Goal: Task Accomplishment & Management: Complete application form

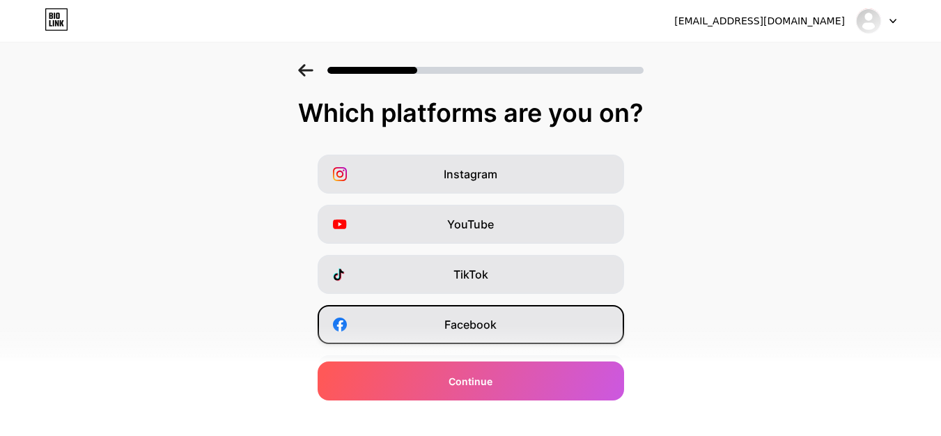
click at [486, 320] on span "Facebook" at bounding box center [470, 324] width 52 height 17
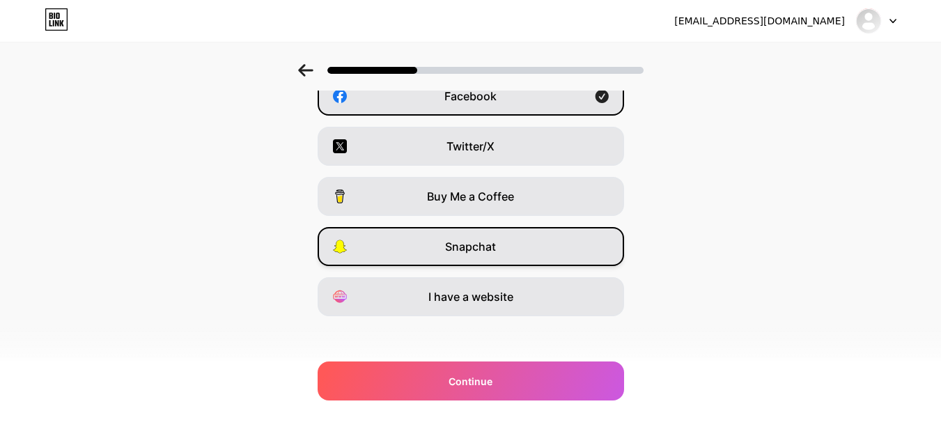
scroll to position [234, 0]
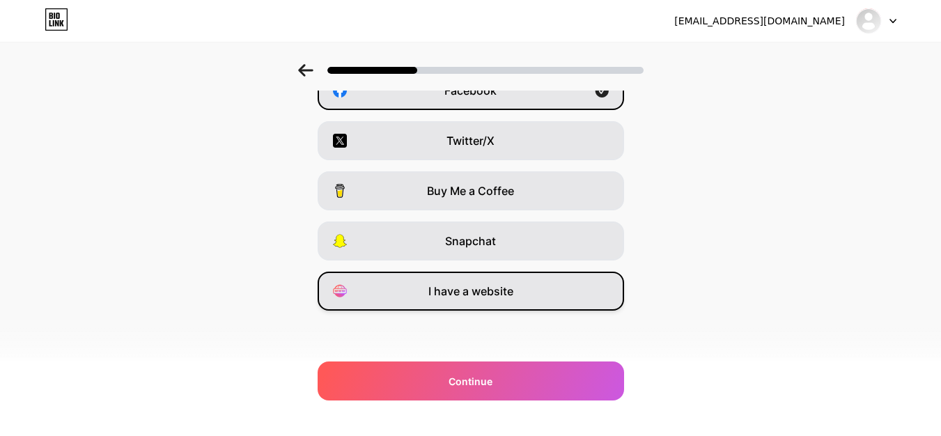
click at [525, 288] on div "I have a website" at bounding box center [471, 291] width 307 height 39
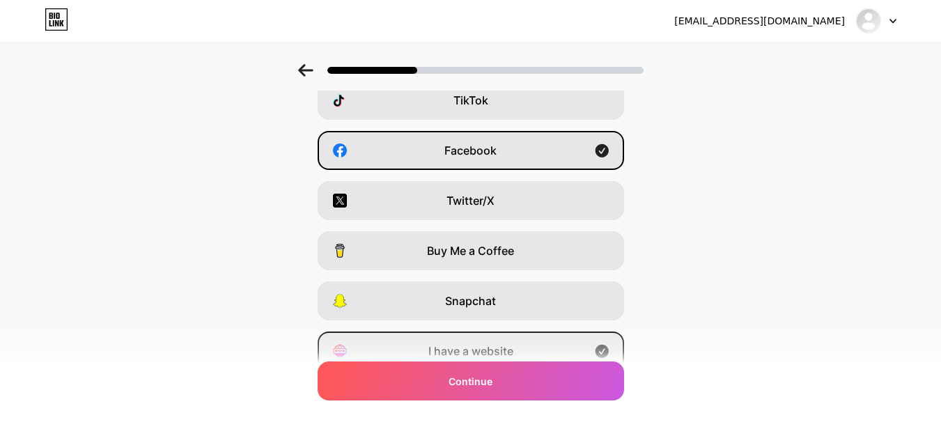
scroll to position [209, 0]
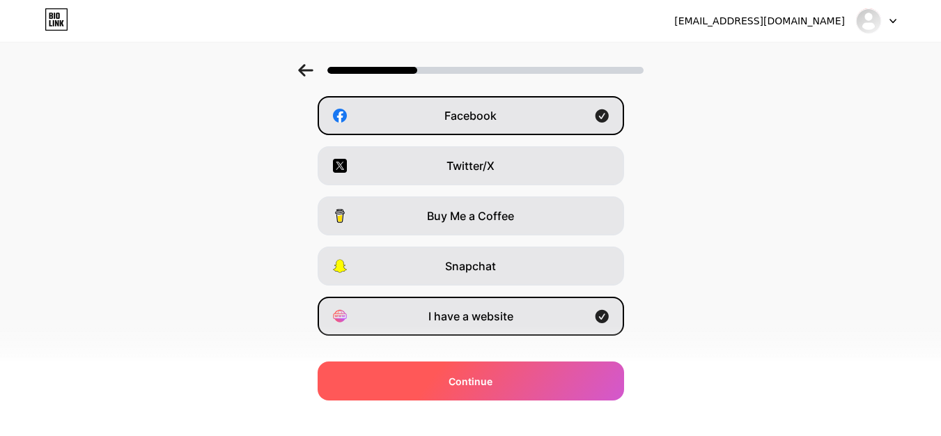
click at [492, 375] on span "Continue" at bounding box center [471, 381] width 44 height 15
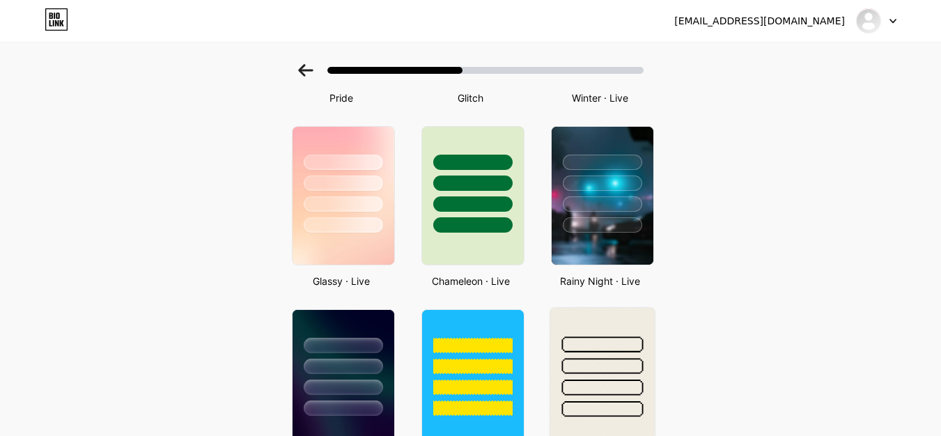
scroll to position [279, 0]
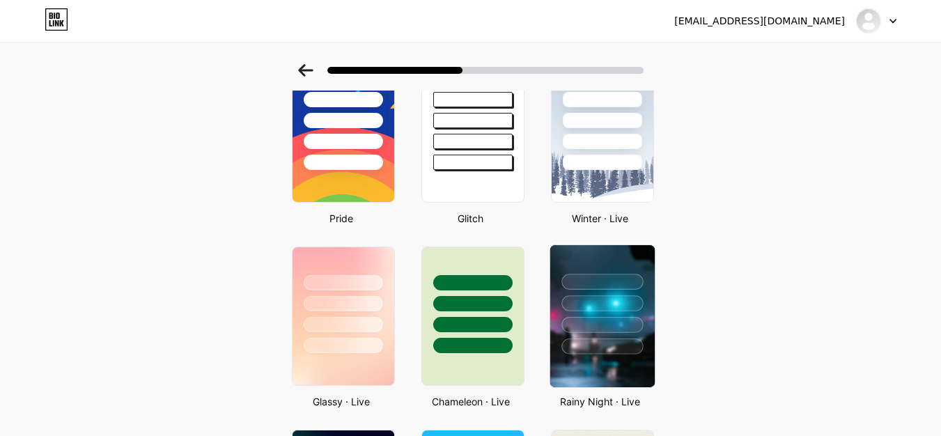
click at [602, 290] on div at bounding box center [602, 299] width 104 height 109
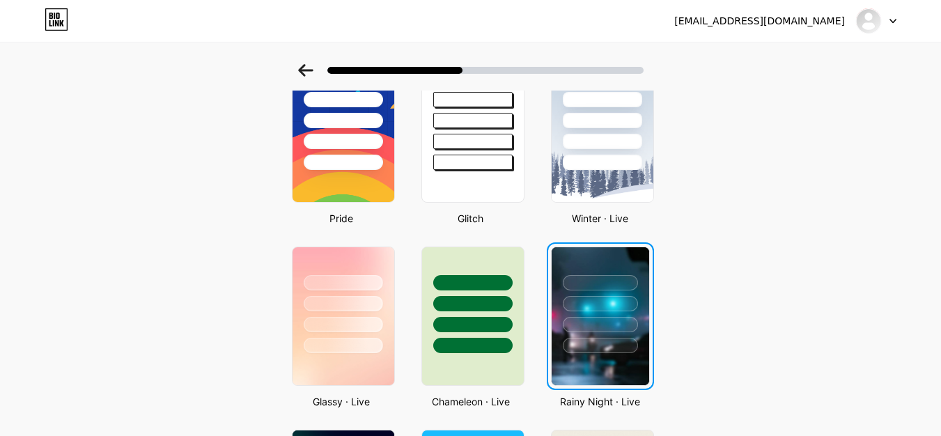
scroll to position [0, 0]
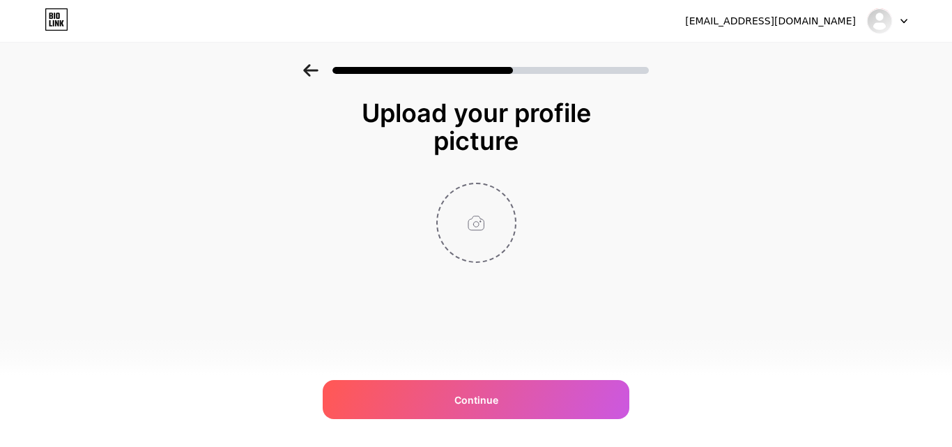
click at [489, 222] on input "file" at bounding box center [475, 222] width 77 height 77
type input "C:\fakepath\imgi_1_SEO-Web-Design-Houston-Logo.jpg"
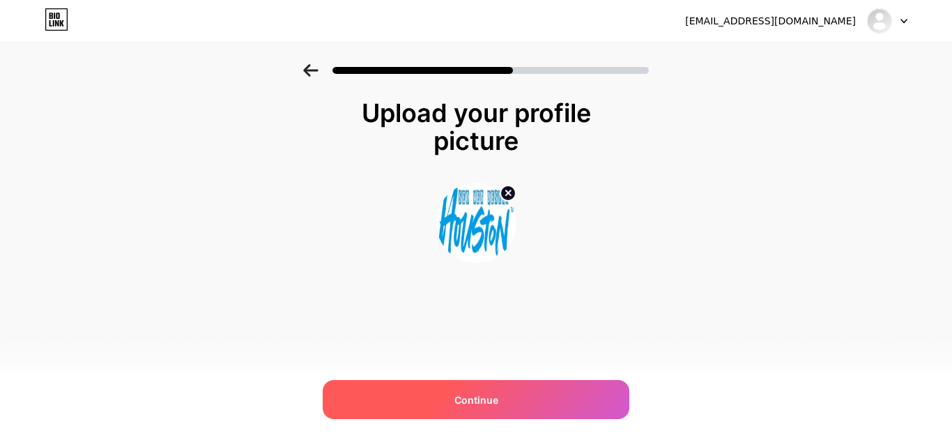
click at [511, 391] on div "Continue" at bounding box center [476, 399] width 307 height 39
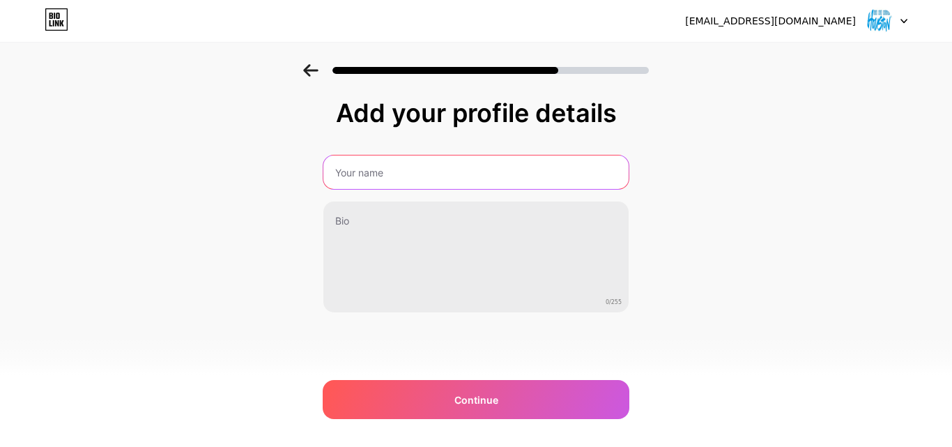
click at [460, 179] on input "text" at bounding box center [475, 171] width 305 height 33
type input "SEO Web Design Houston"
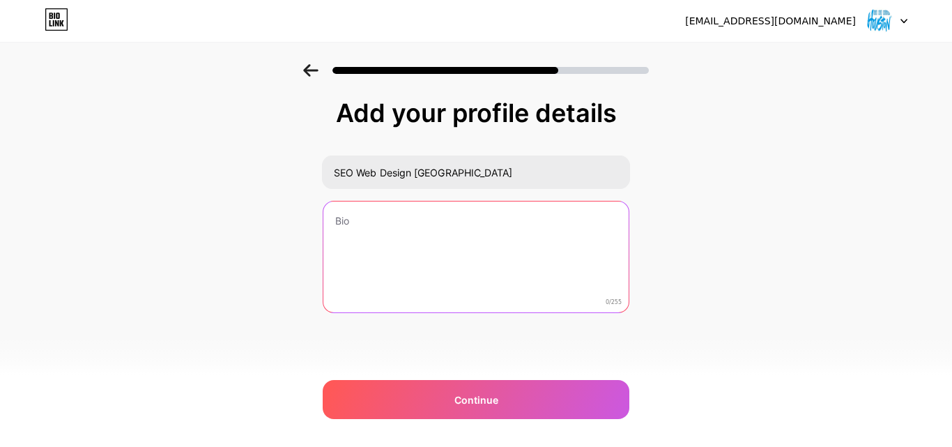
click at [380, 226] on textarea at bounding box center [475, 257] width 305 height 112
paste textarea "Website Designer & SEO Houston - 100% Money Back Guarantee. Digital Marketing S…"
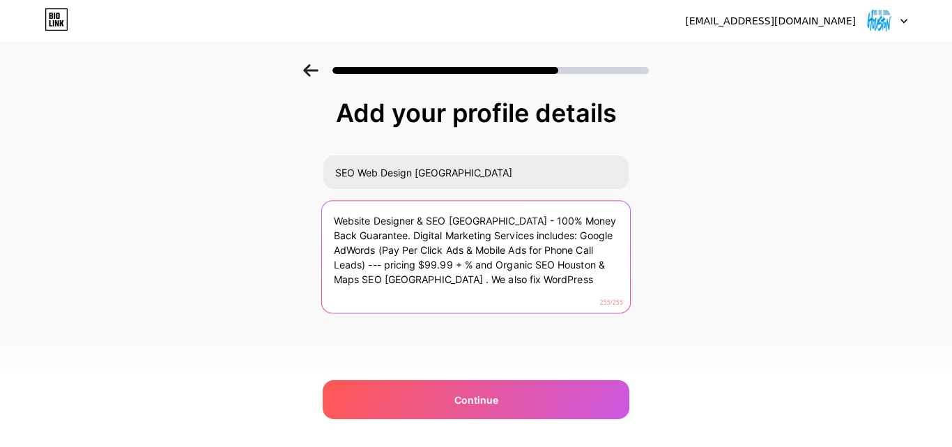
drag, startPoint x: 537, startPoint y: 280, endPoint x: 433, endPoint y: 280, distance: 103.8
click at [433, 280] on textarea "Website Designer & SEO Houston - 100% Money Back Guarantee. Digital Marketing S…" at bounding box center [476, 258] width 308 height 114
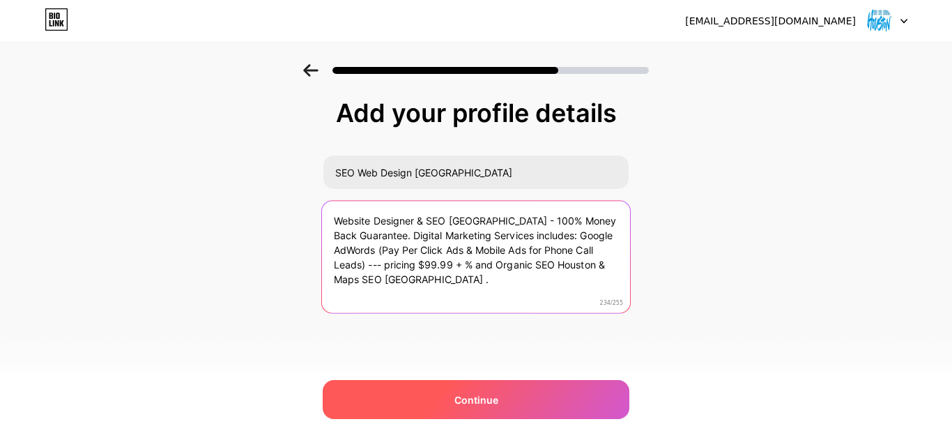
type textarea "Website Designer & SEO Houston - 100% Money Back Guarantee. Digital Marketing S…"
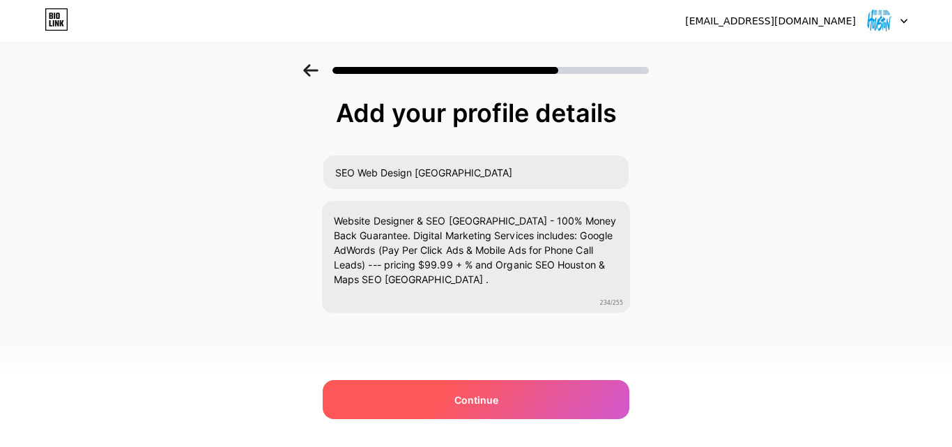
click at [487, 391] on div "Continue" at bounding box center [476, 399] width 307 height 39
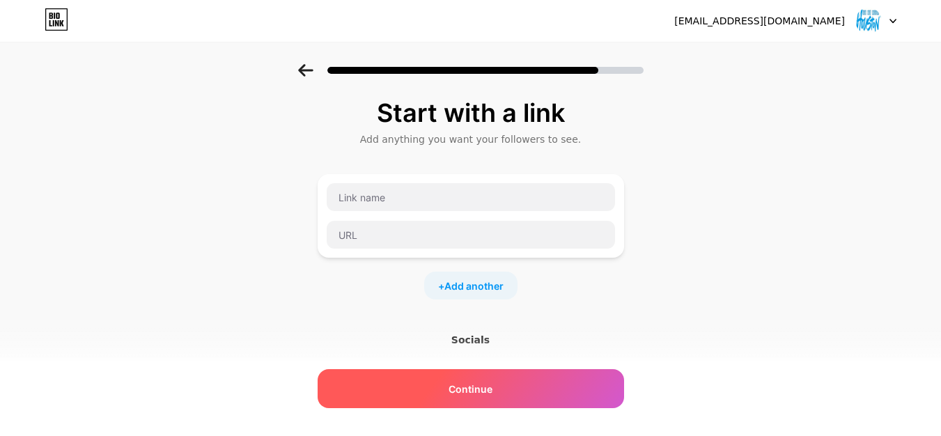
click at [474, 394] on span "Continue" at bounding box center [471, 389] width 44 height 15
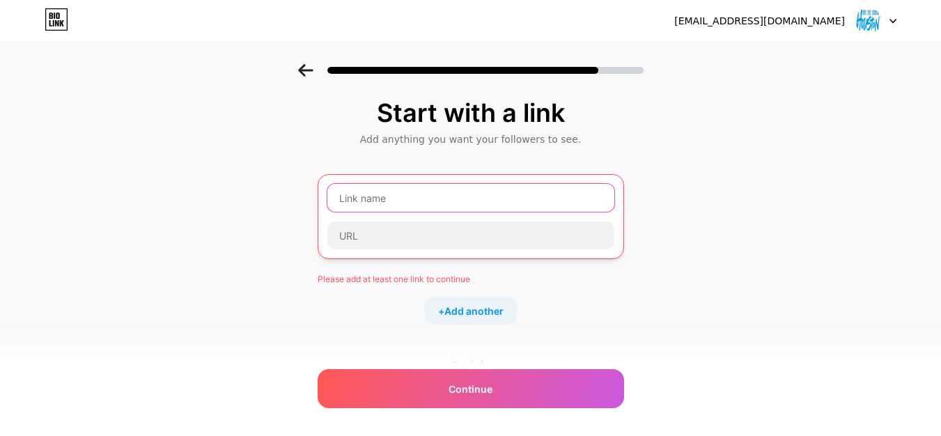
click at [378, 201] on input "text" at bounding box center [470, 198] width 287 height 28
paste input "Internet Marketing Services Houston"
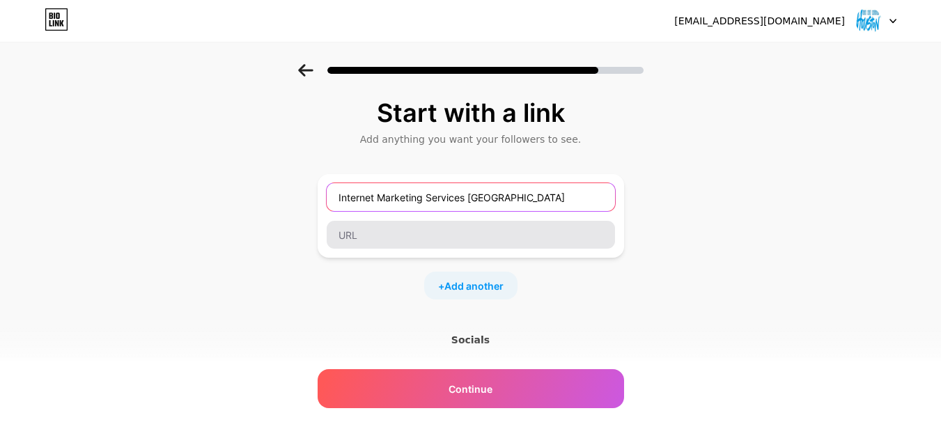
type input "Internet Marketing Services Houston"
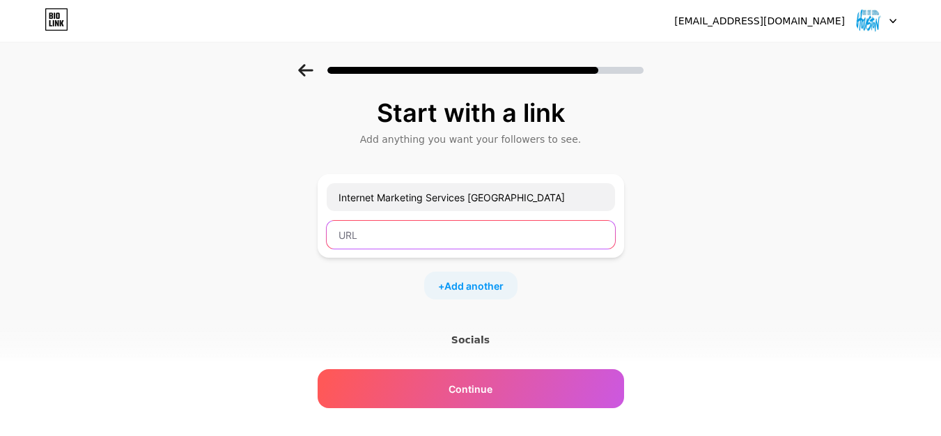
click at [396, 232] on input "text" at bounding box center [471, 235] width 288 height 28
paste input "https://seowebdesignhouston.com/"
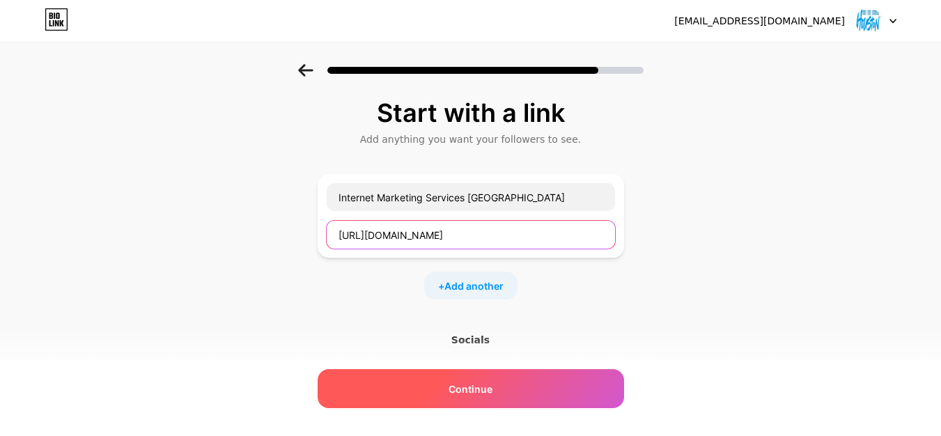
type input "https://seowebdesignhouston.com/"
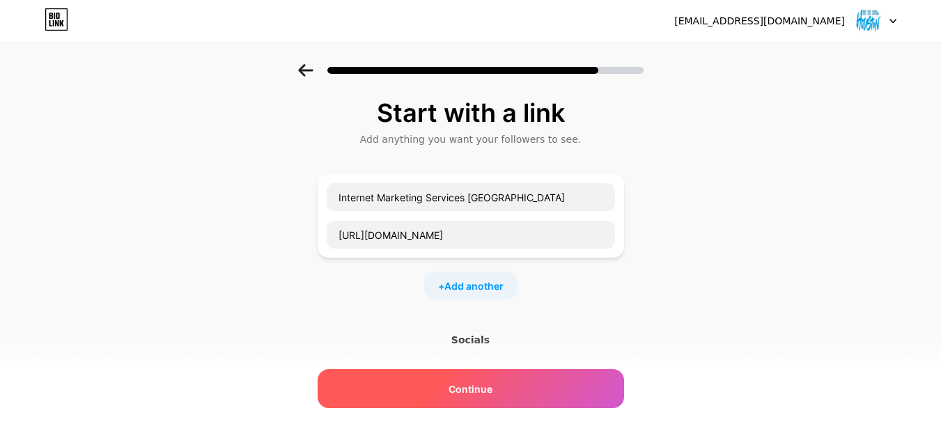
click at [512, 382] on div "Continue" at bounding box center [471, 388] width 307 height 39
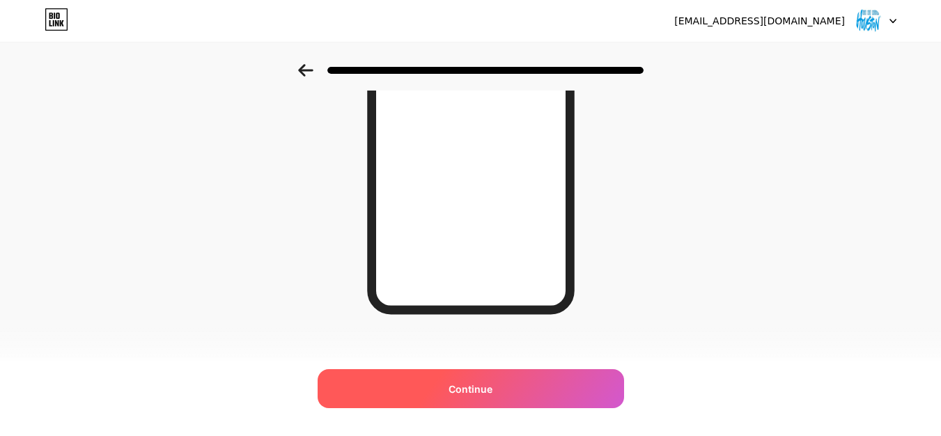
scroll to position [264, 0]
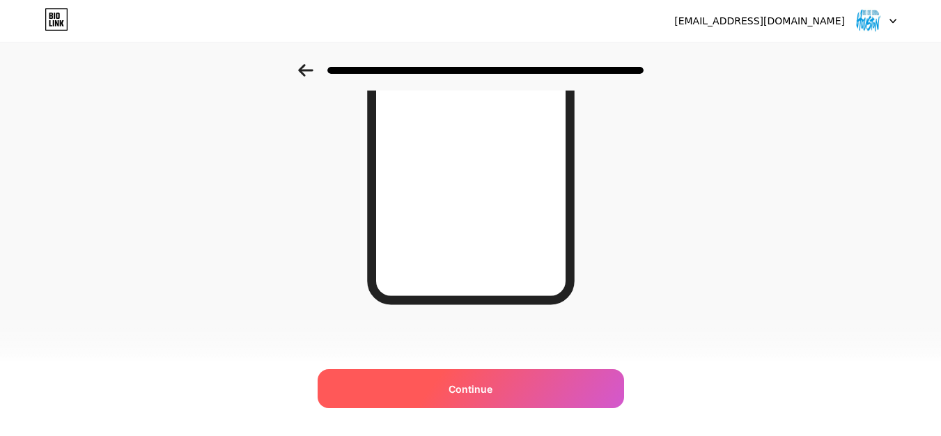
click at [467, 383] on span "Continue" at bounding box center [471, 389] width 44 height 15
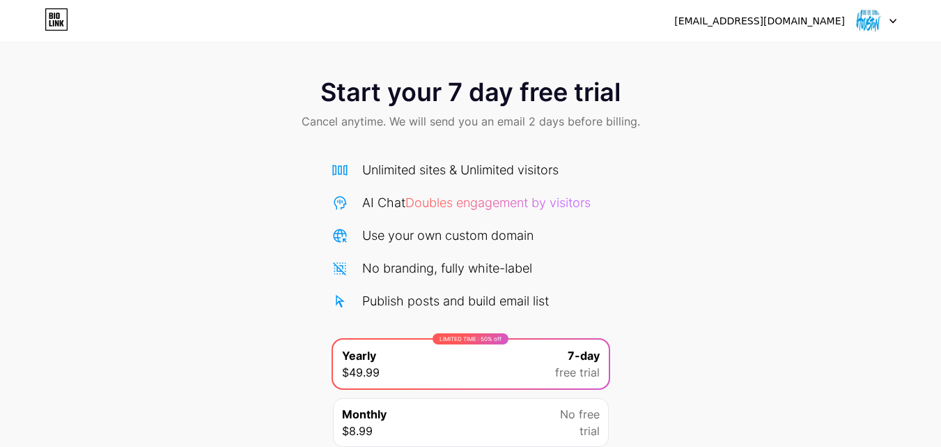
click at [890, 22] on icon at bounding box center [893, 21] width 7 height 5
click at [802, 176] on div "Start your 7 day free trial Cancel anytime. We will send you an email 2 days be…" at bounding box center [470, 284] width 941 height 441
click at [58, 18] on icon at bounding box center [57, 16] width 3 height 6
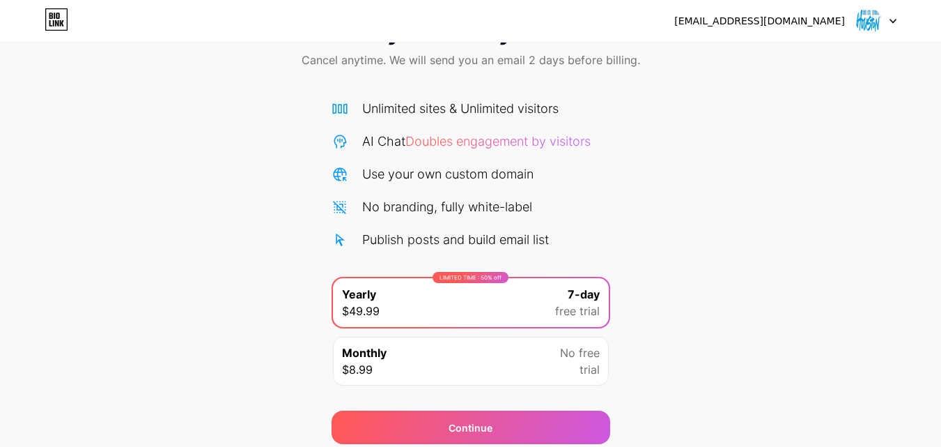
scroll to position [114, 0]
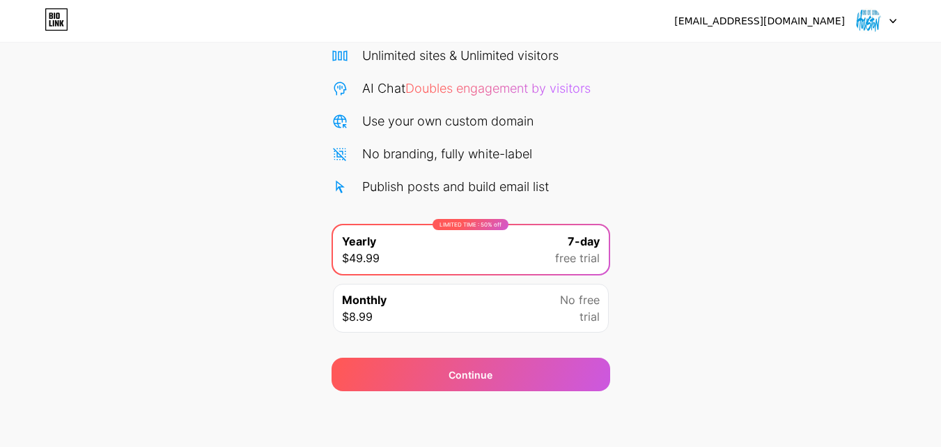
click at [589, 308] on span "trial" at bounding box center [590, 316] width 20 height 17
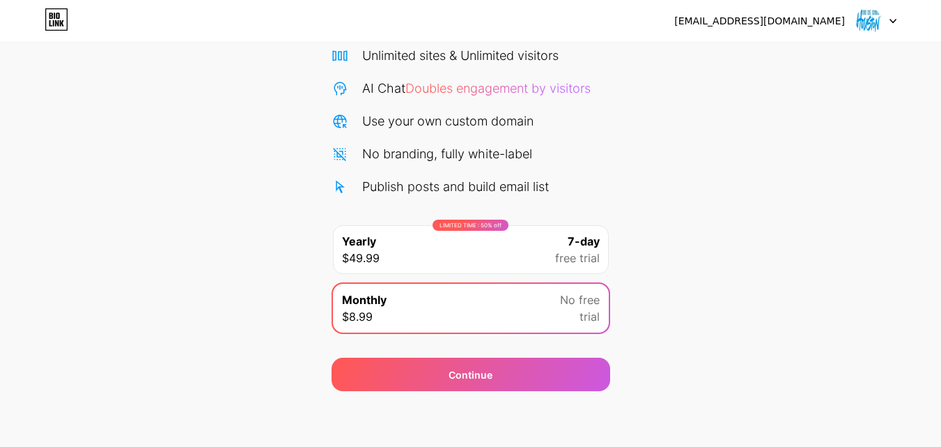
click at [573, 263] on span "free trial" at bounding box center [577, 257] width 45 height 17
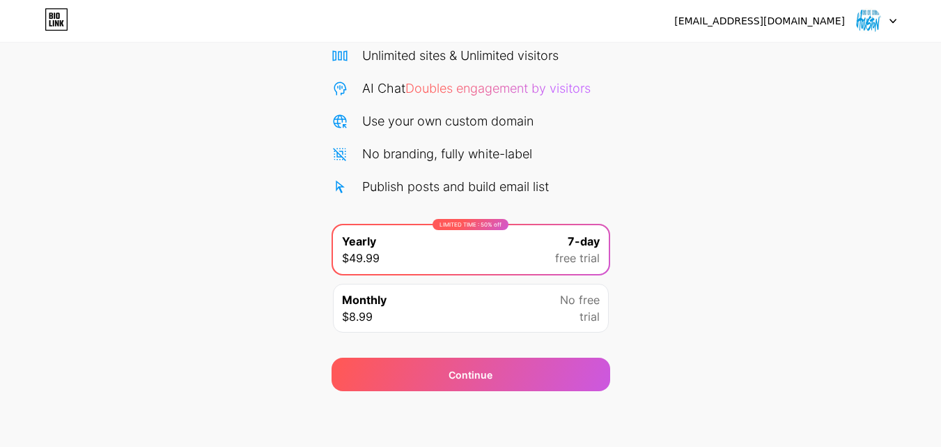
click at [568, 320] on div "No free trial" at bounding box center [580, 307] width 40 height 33
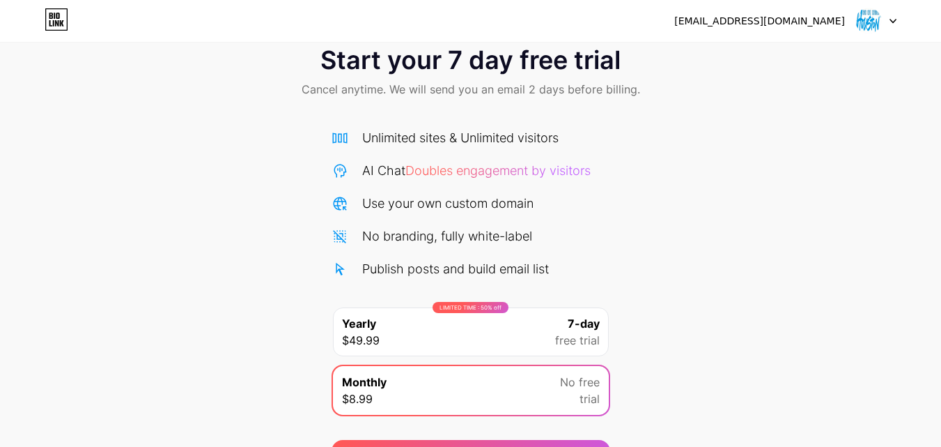
scroll to position [0, 0]
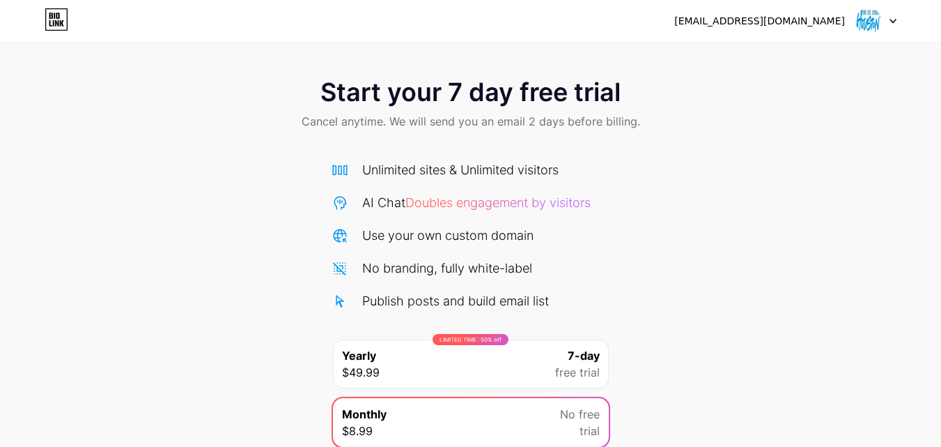
click at [890, 23] on icon at bounding box center [893, 21] width 7 height 5
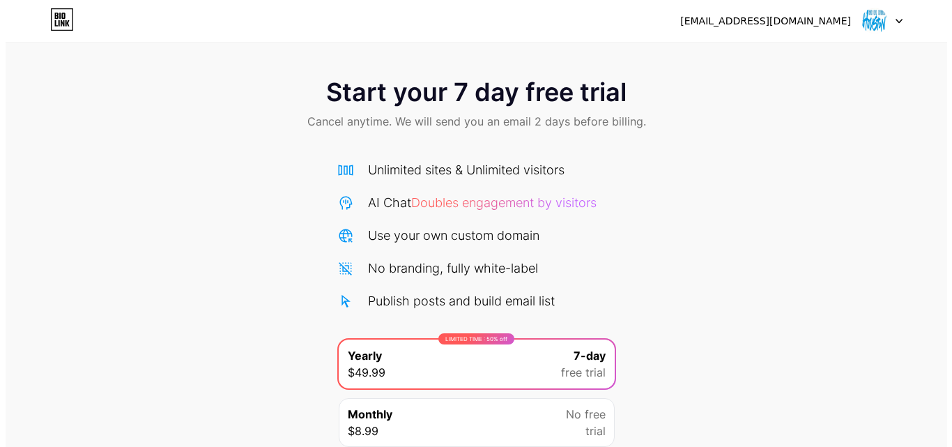
scroll to position [114, 0]
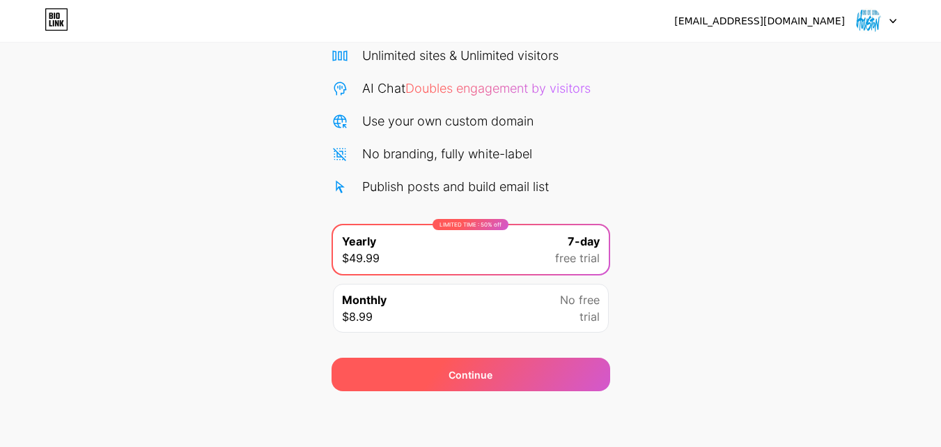
click at [458, 379] on div "Continue" at bounding box center [471, 374] width 44 height 15
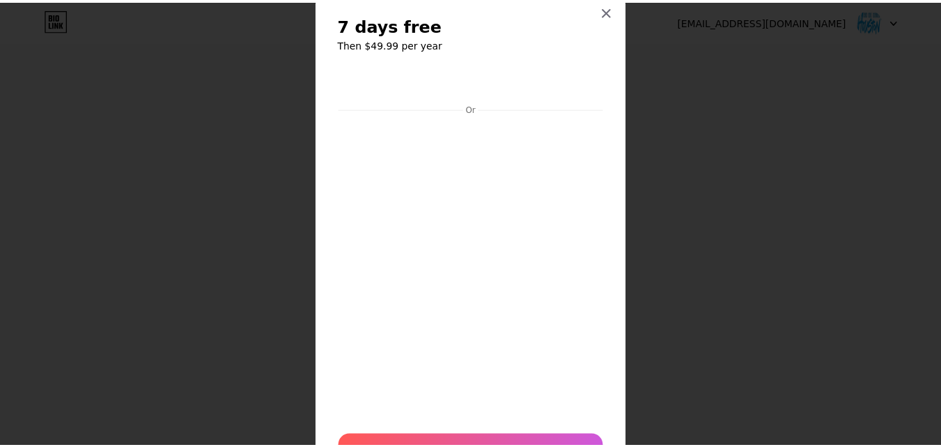
scroll to position [0, 0]
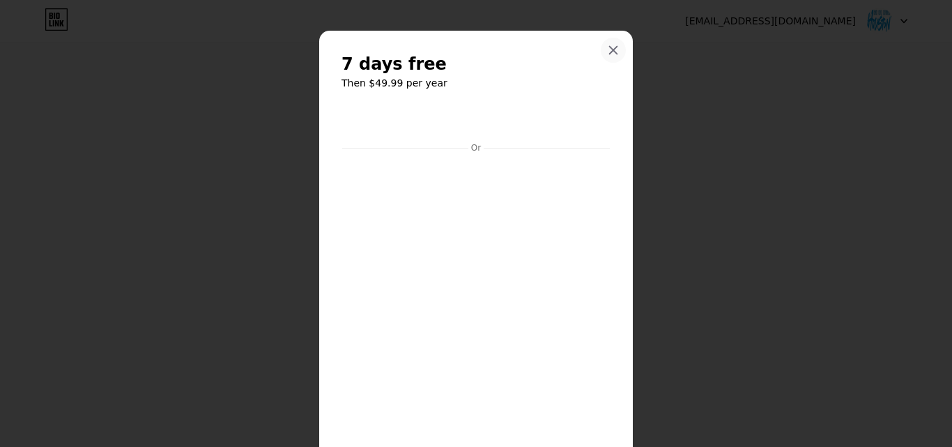
click at [607, 52] on icon at bounding box center [612, 50] width 11 height 11
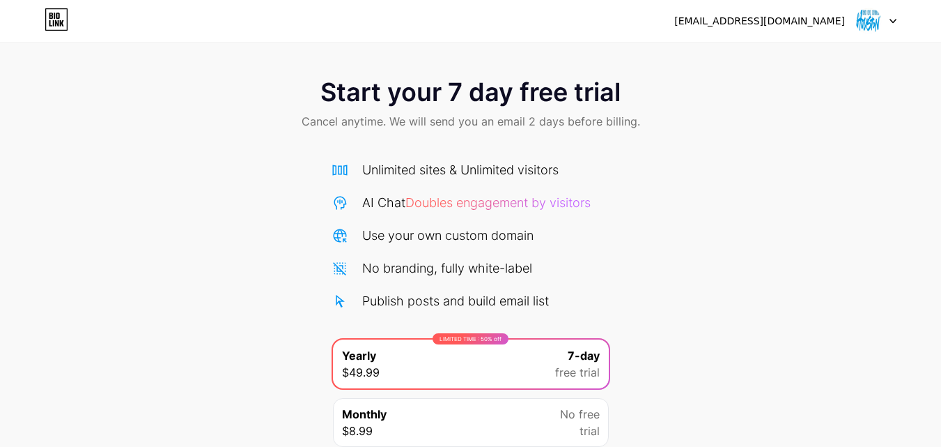
click at [59, 15] on icon at bounding box center [57, 16] width 3 height 6
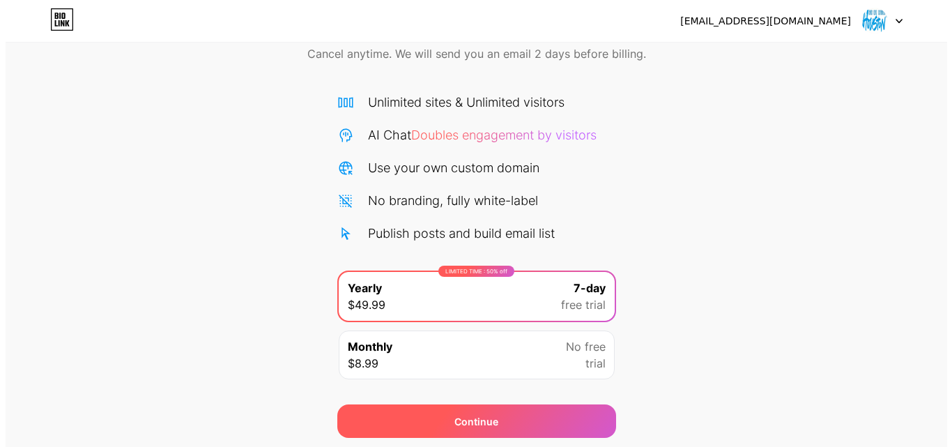
scroll to position [114, 0]
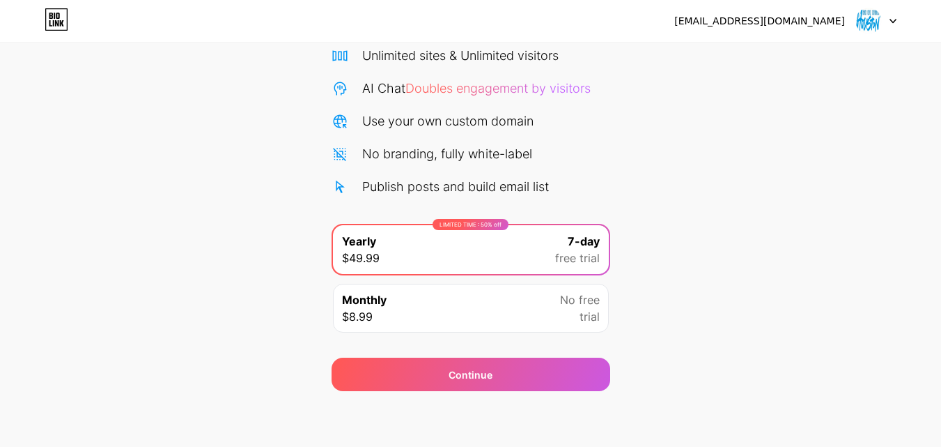
click at [438, 317] on div "Monthly $8.99 No free trial" at bounding box center [471, 308] width 276 height 49
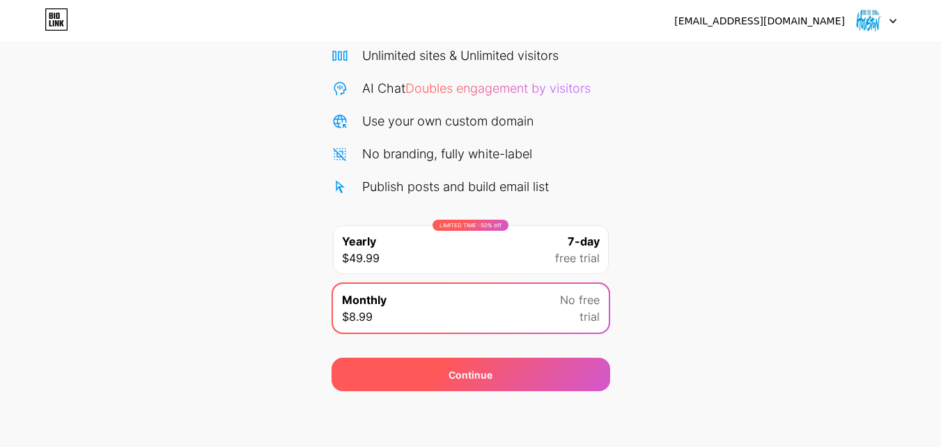
click at [483, 369] on div "Continue" at bounding box center [471, 374] width 44 height 15
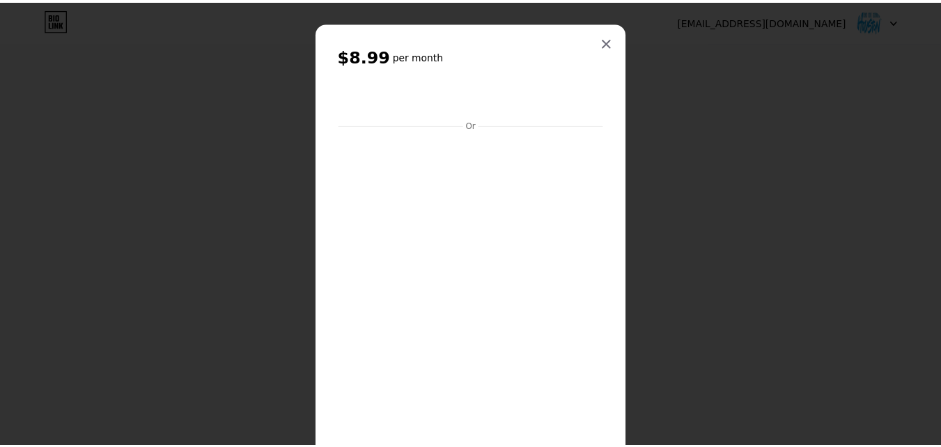
scroll to position [0, 0]
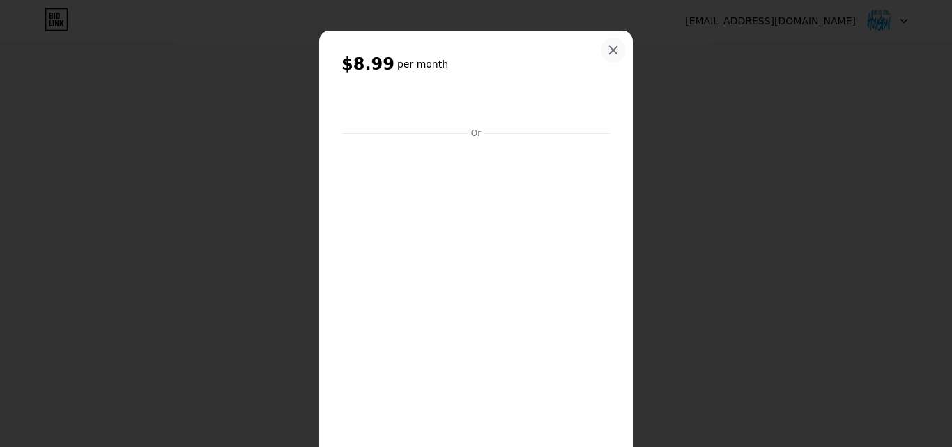
click at [608, 48] on icon at bounding box center [612, 50] width 11 height 11
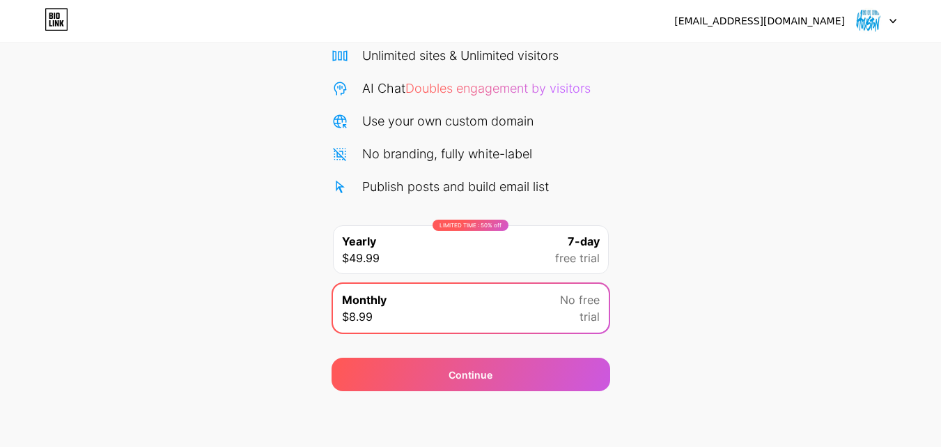
click at [899, 20] on div "seowebsitedesignhouston@gmail.com Logout" at bounding box center [470, 20] width 941 height 25
click at [887, 19] on div at bounding box center [876, 20] width 40 height 25
click at [766, 56] on li "Logout" at bounding box center [809, 57] width 173 height 38
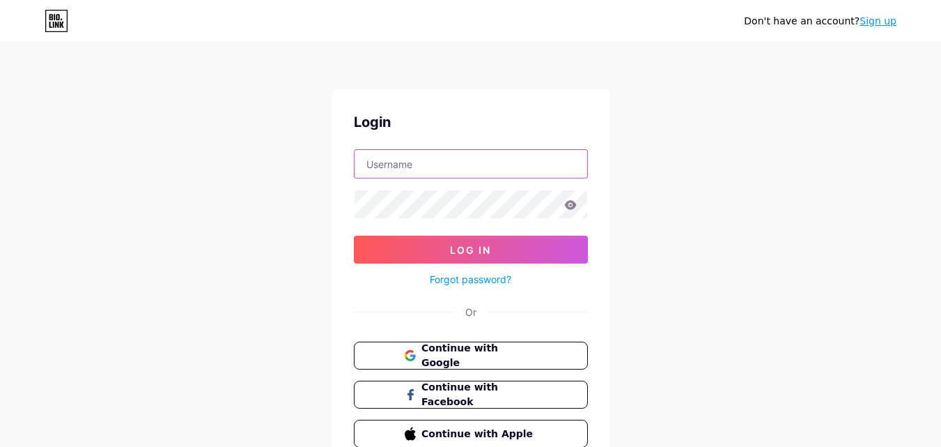
click at [433, 173] on input "text" at bounding box center [471, 164] width 233 height 28
drag, startPoint x: 559, startPoint y: 164, endPoint x: 490, endPoint y: 166, distance: 69.7
click at [490, 166] on input "[EMAIL_ADDRESS][DOMAIN_NAME]" at bounding box center [471, 164] width 233 height 28
drag, startPoint x: 417, startPoint y: 164, endPoint x: 403, endPoint y: 164, distance: 14.6
click at [403, 164] on input "seowebsitedesignhoustons" at bounding box center [471, 164] width 233 height 28
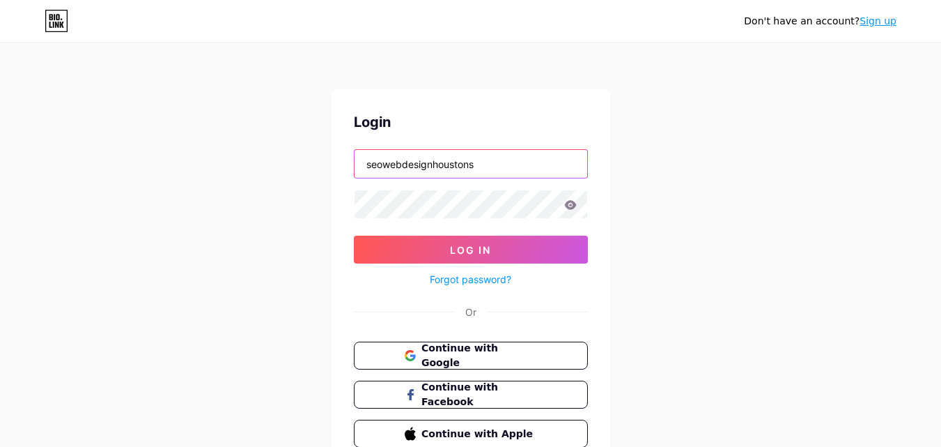
type input "seowebdesignhoustons"
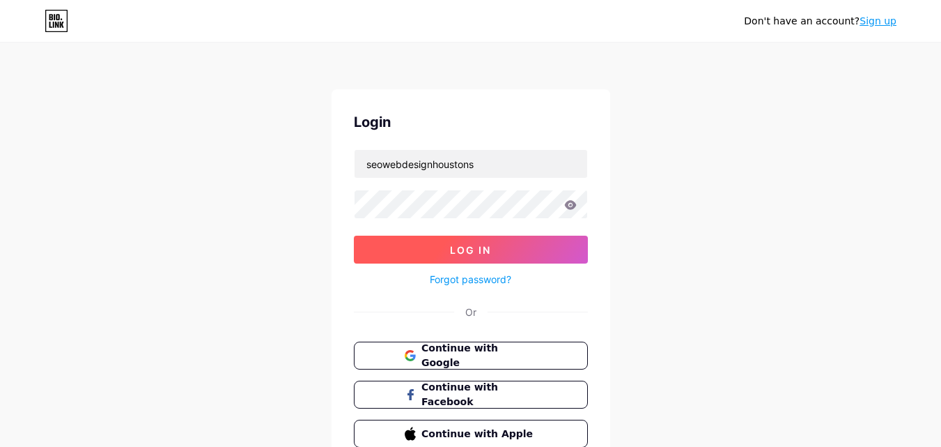
click at [474, 248] on span "Log In" at bounding box center [470, 250] width 41 height 12
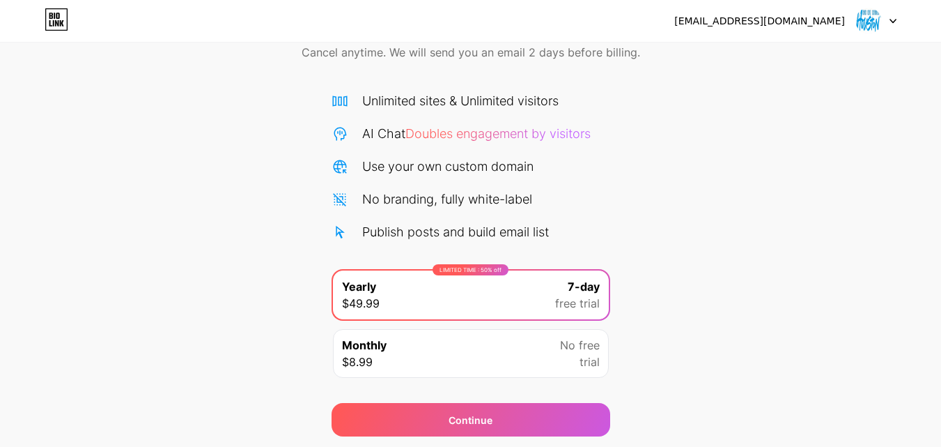
scroll to position [45, 0]
